Goal: Task Accomplishment & Management: Manage account settings

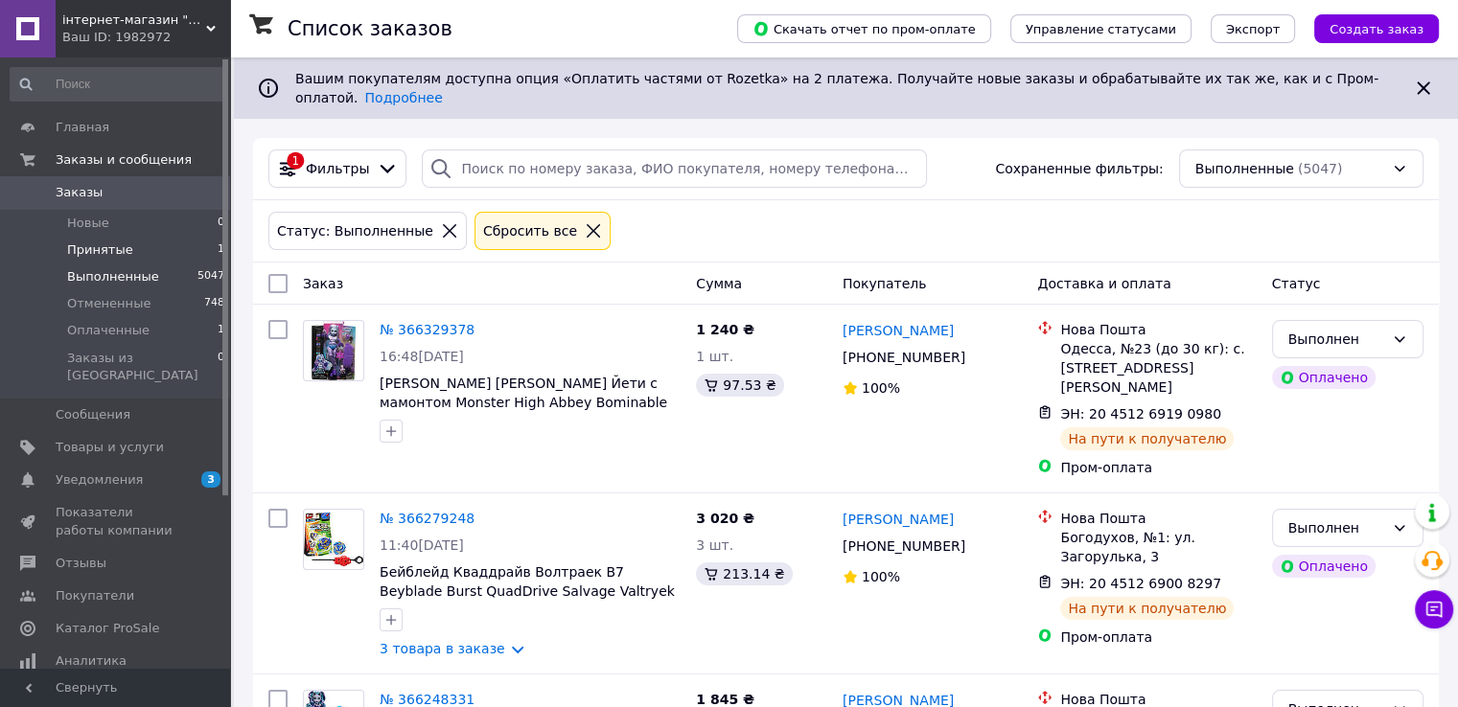
click at [111, 246] on span "Принятые" at bounding box center [100, 250] width 66 height 17
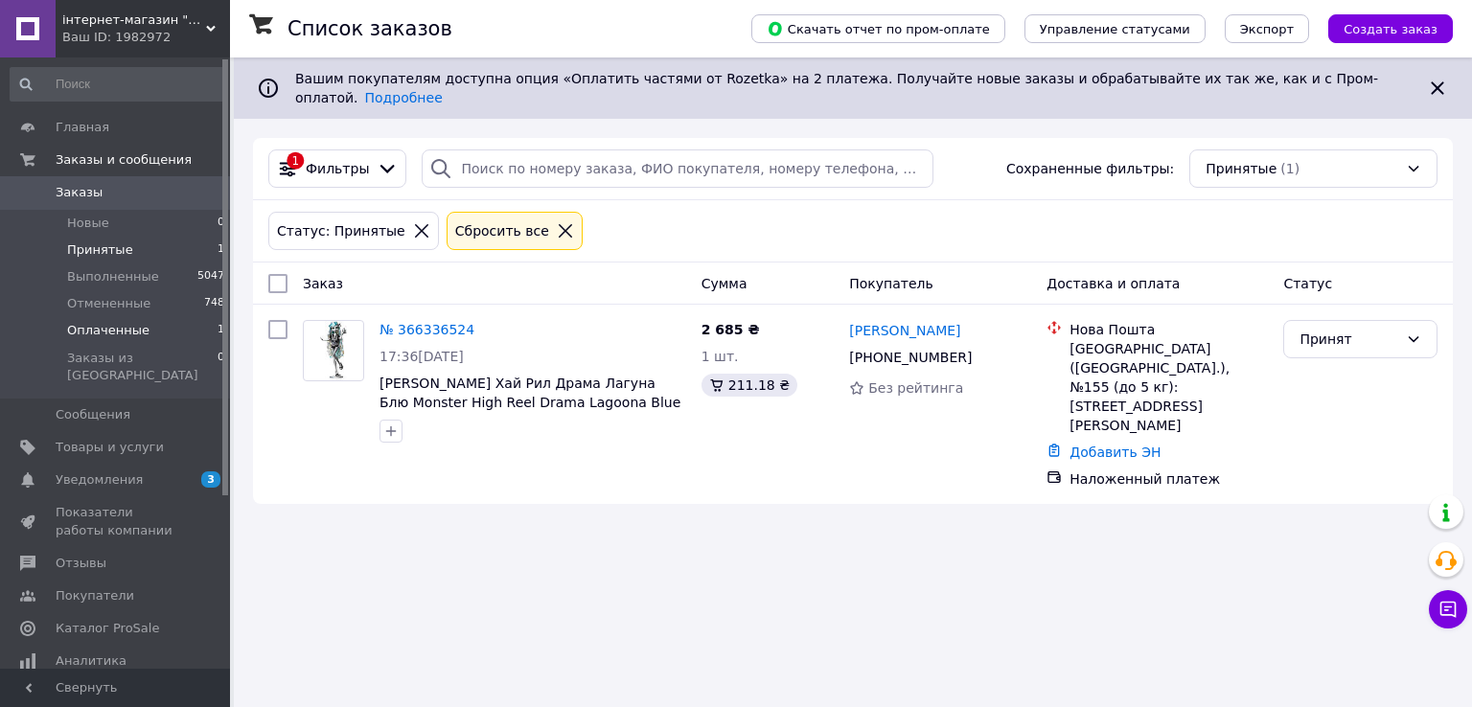
click at [121, 330] on span "Оплаченные" at bounding box center [108, 330] width 82 height 17
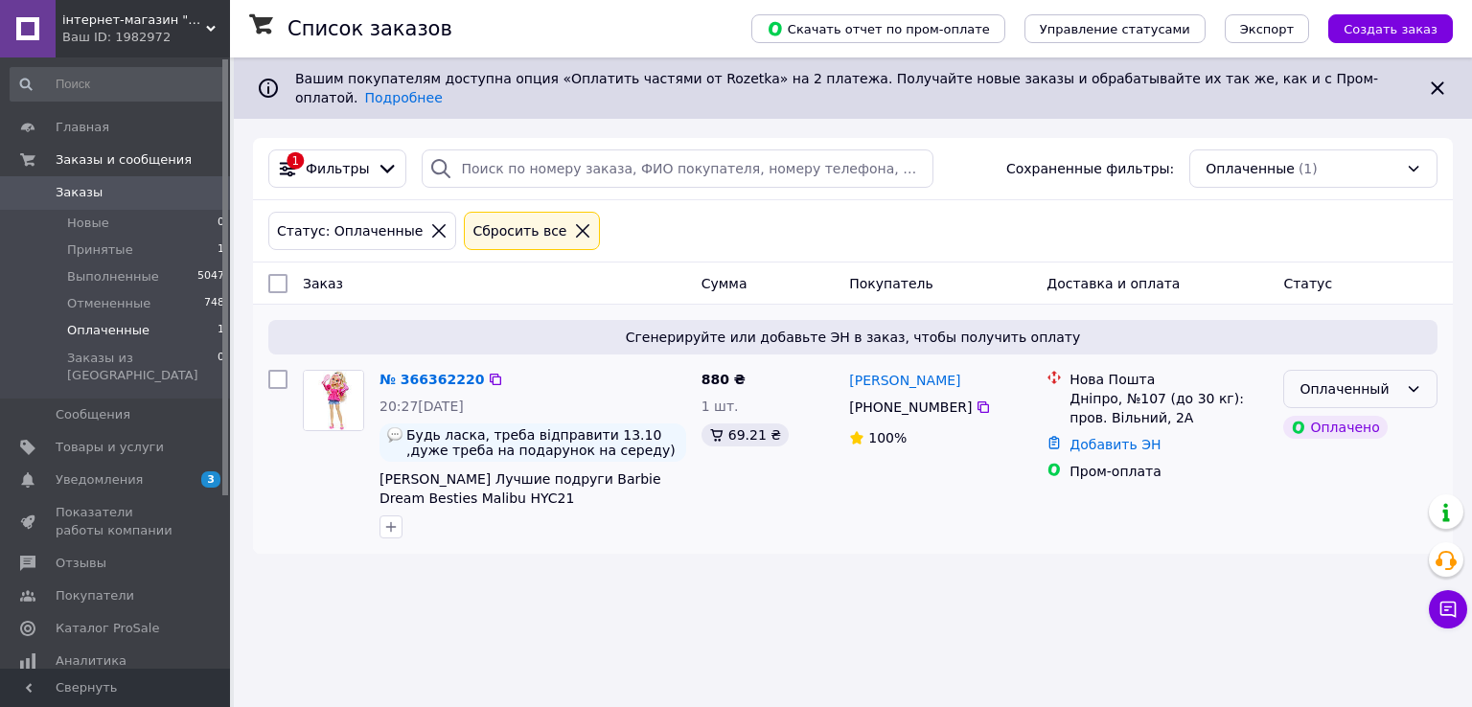
click at [1336, 379] on div "Оплаченный" at bounding box center [1349, 389] width 99 height 21
click at [1323, 408] on li "Принят" at bounding box center [1360, 415] width 152 height 35
click at [426, 372] on link "№ 366362220" at bounding box center [427, 379] width 95 height 15
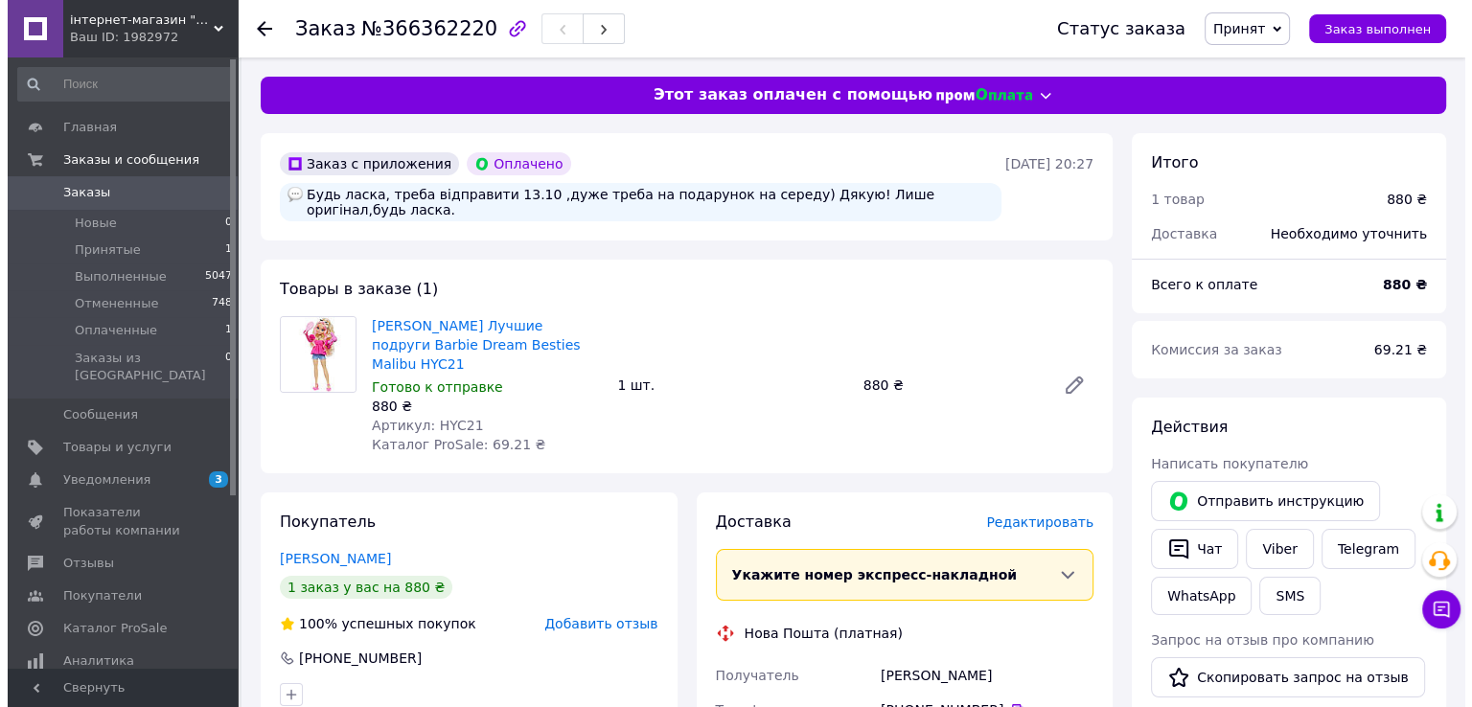
scroll to position [96, 0]
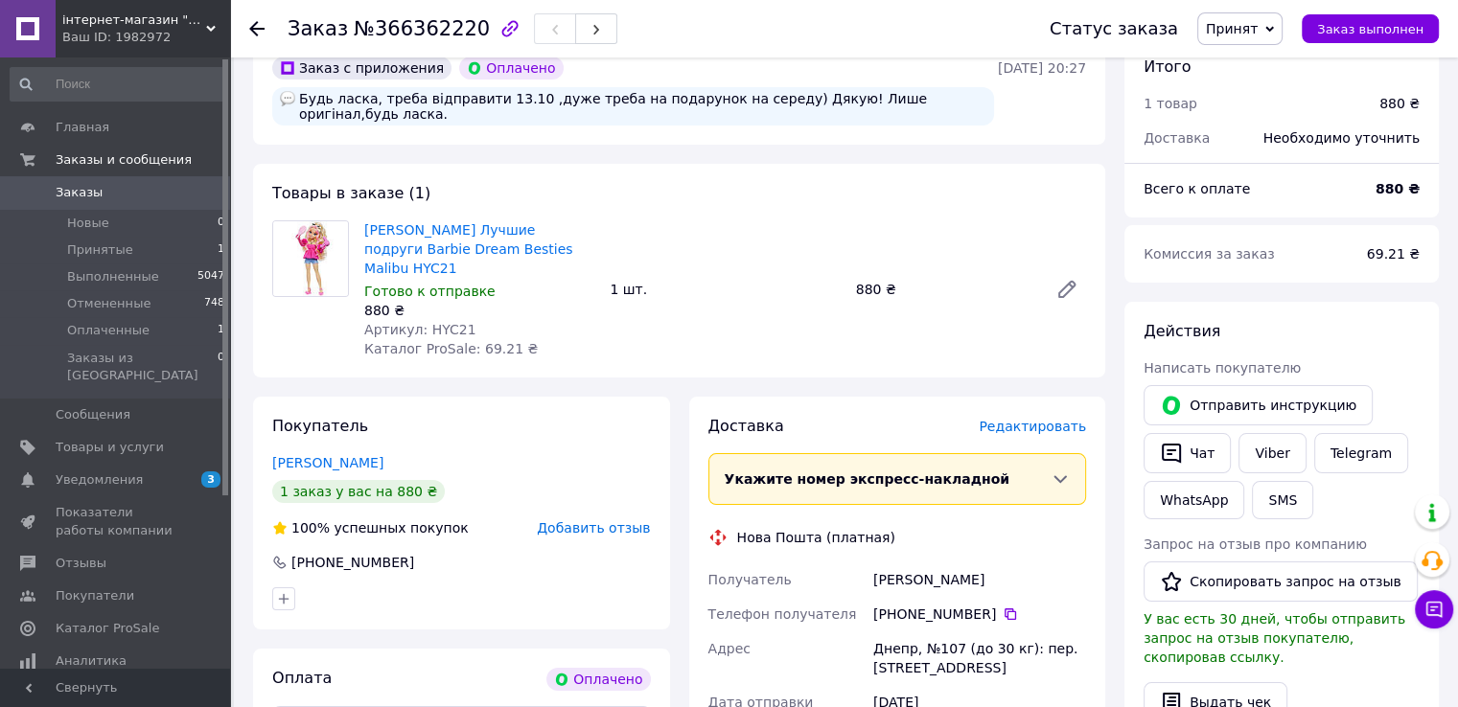
click at [1048, 419] on span "Редактировать" at bounding box center [1031, 426] width 107 height 15
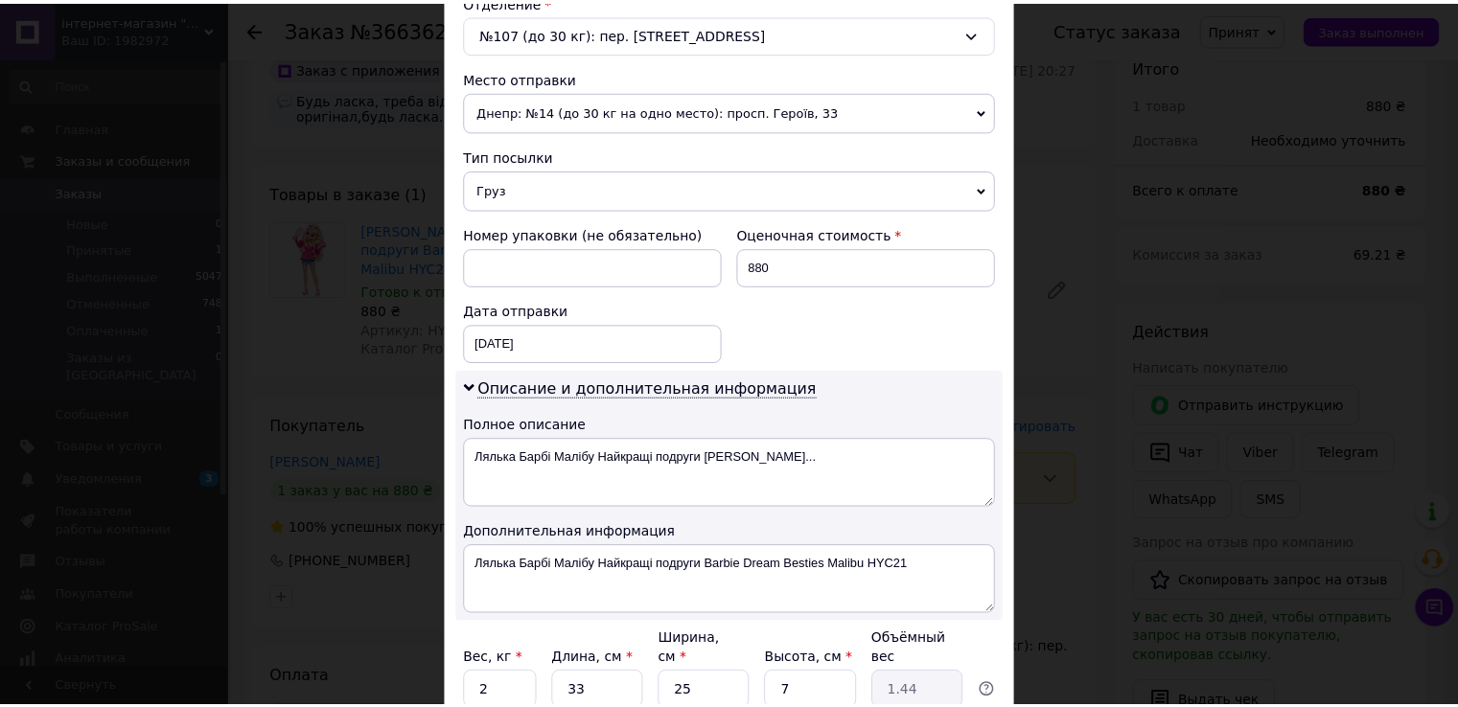
scroll to position [774, 0]
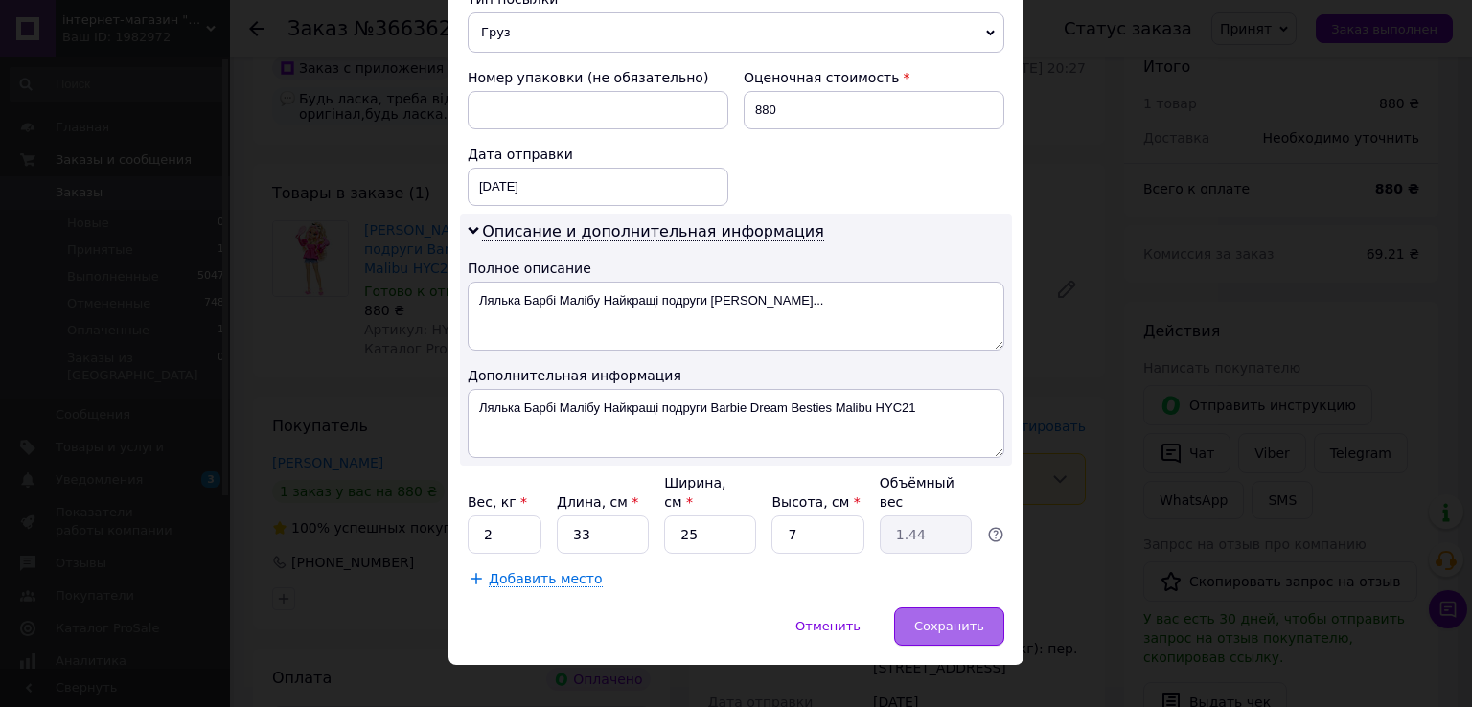
click at [934, 619] on span "Сохранить" at bounding box center [949, 626] width 70 height 14
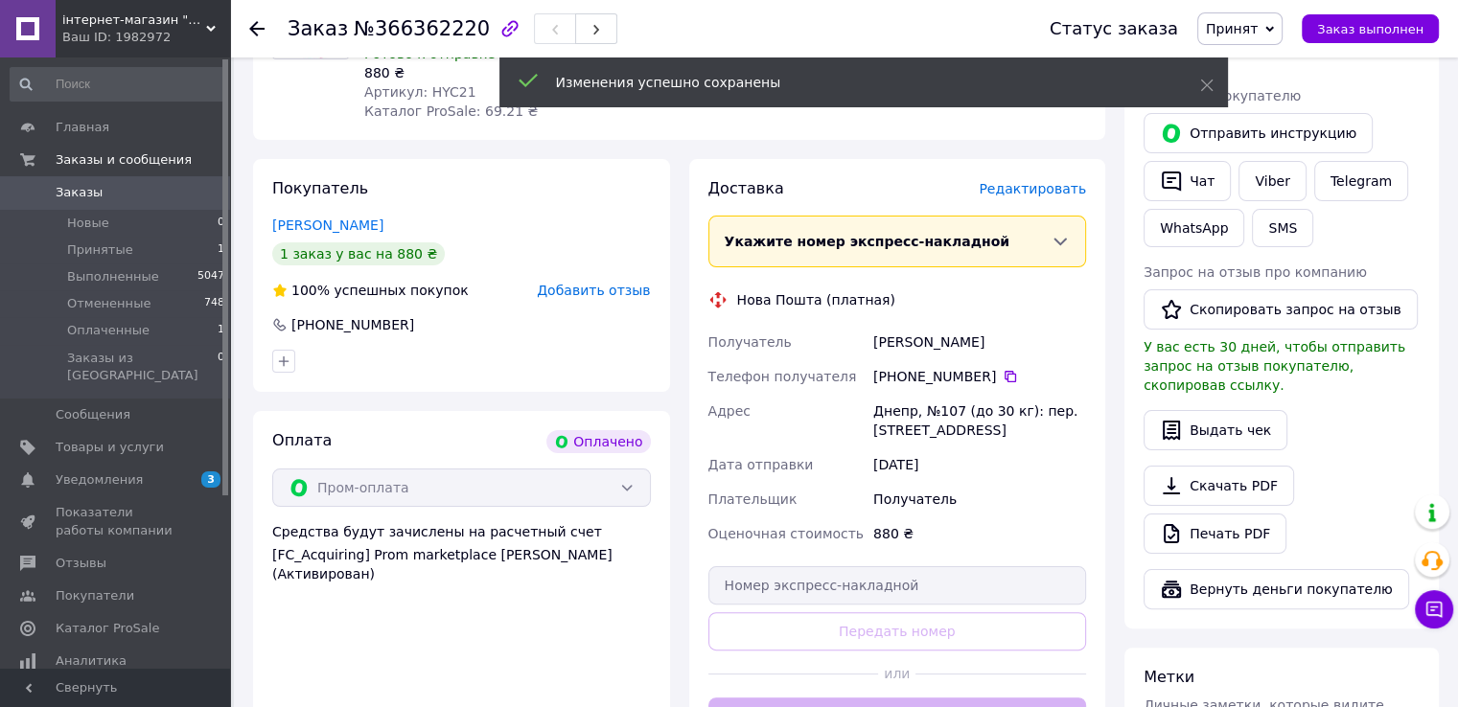
scroll to position [479, 0]
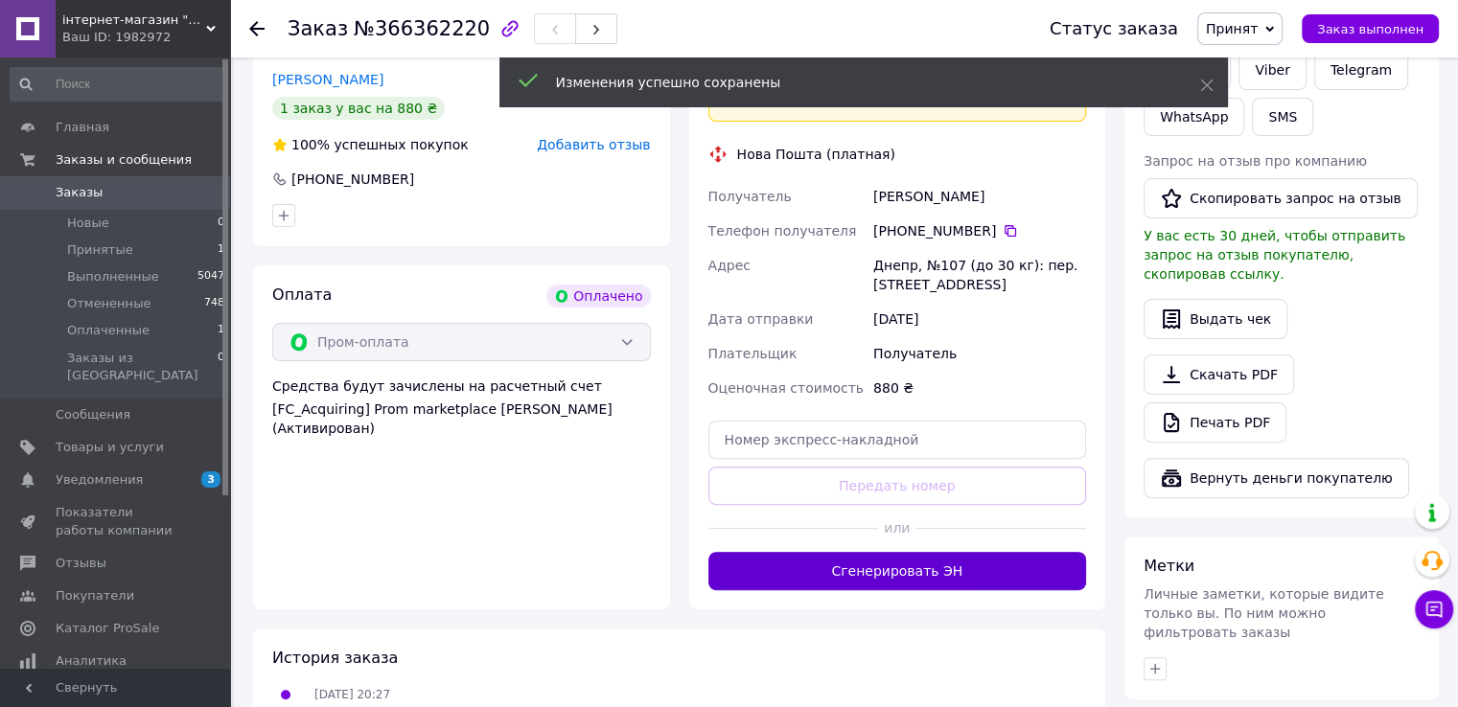
click at [874, 558] on button "Сгенерировать ЭН" at bounding box center [897, 571] width 379 height 38
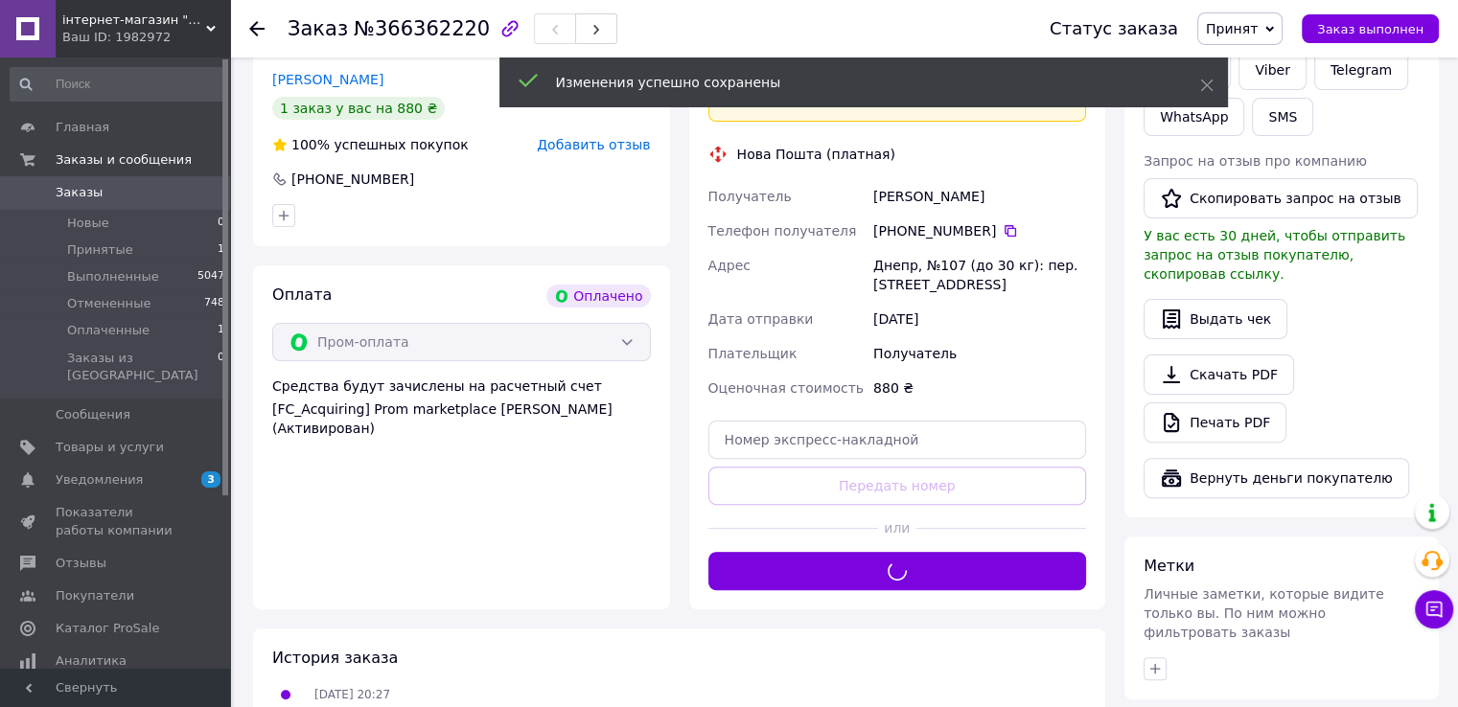
scroll to position [96, 0]
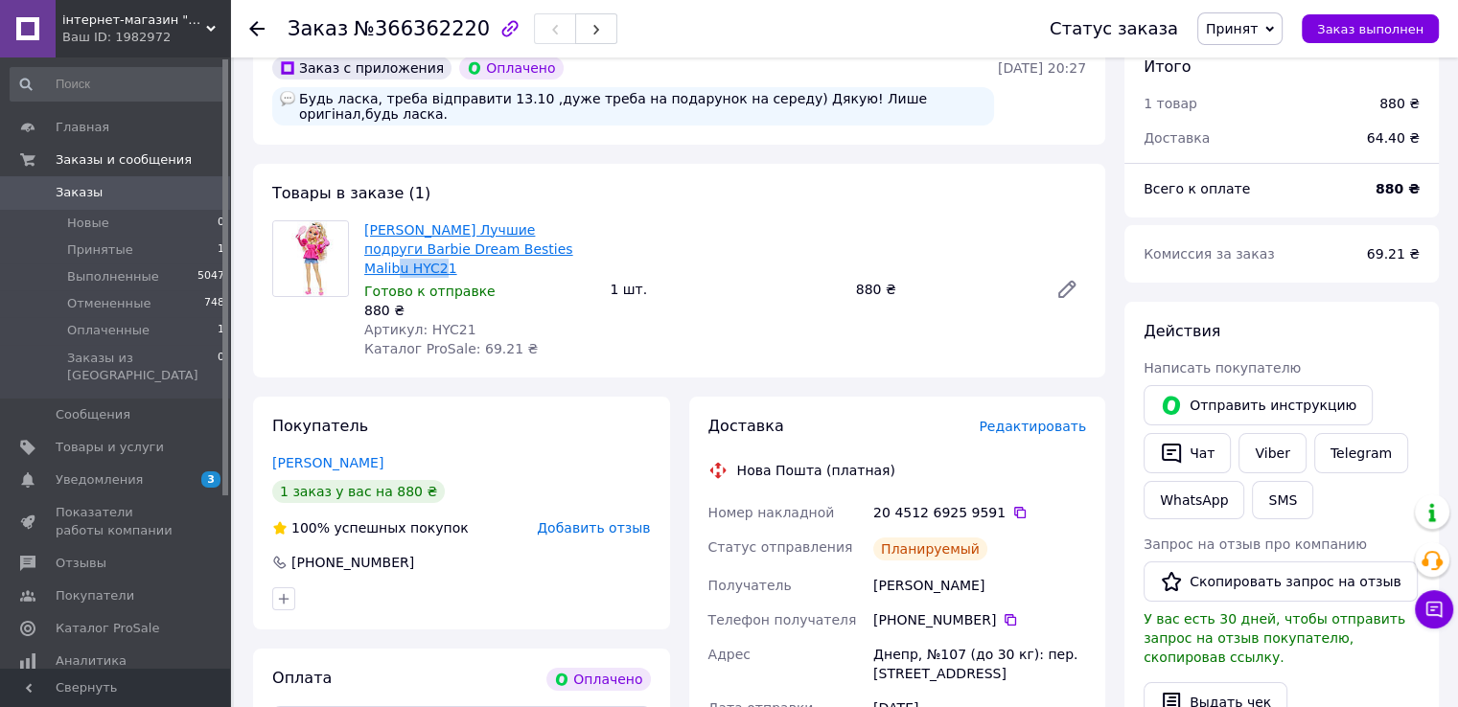
drag, startPoint x: 598, startPoint y: 235, endPoint x: 547, endPoint y: 235, distance: 50.8
click at [547, 235] on div "Кукла Барби Малибу Лучшие подруги Barbie Dream Besties Malibu HYC21 Готово к от…" at bounding box center [479, 290] width 245 height 146
copy link "Malibu"
click at [882, 333] on div "Кукла Барби Малибу Лучшие подруги Barbie Dream Besties Malibu HYC21 Готово к от…" at bounding box center [725, 290] width 737 height 146
